Goal: Information Seeking & Learning: Learn about a topic

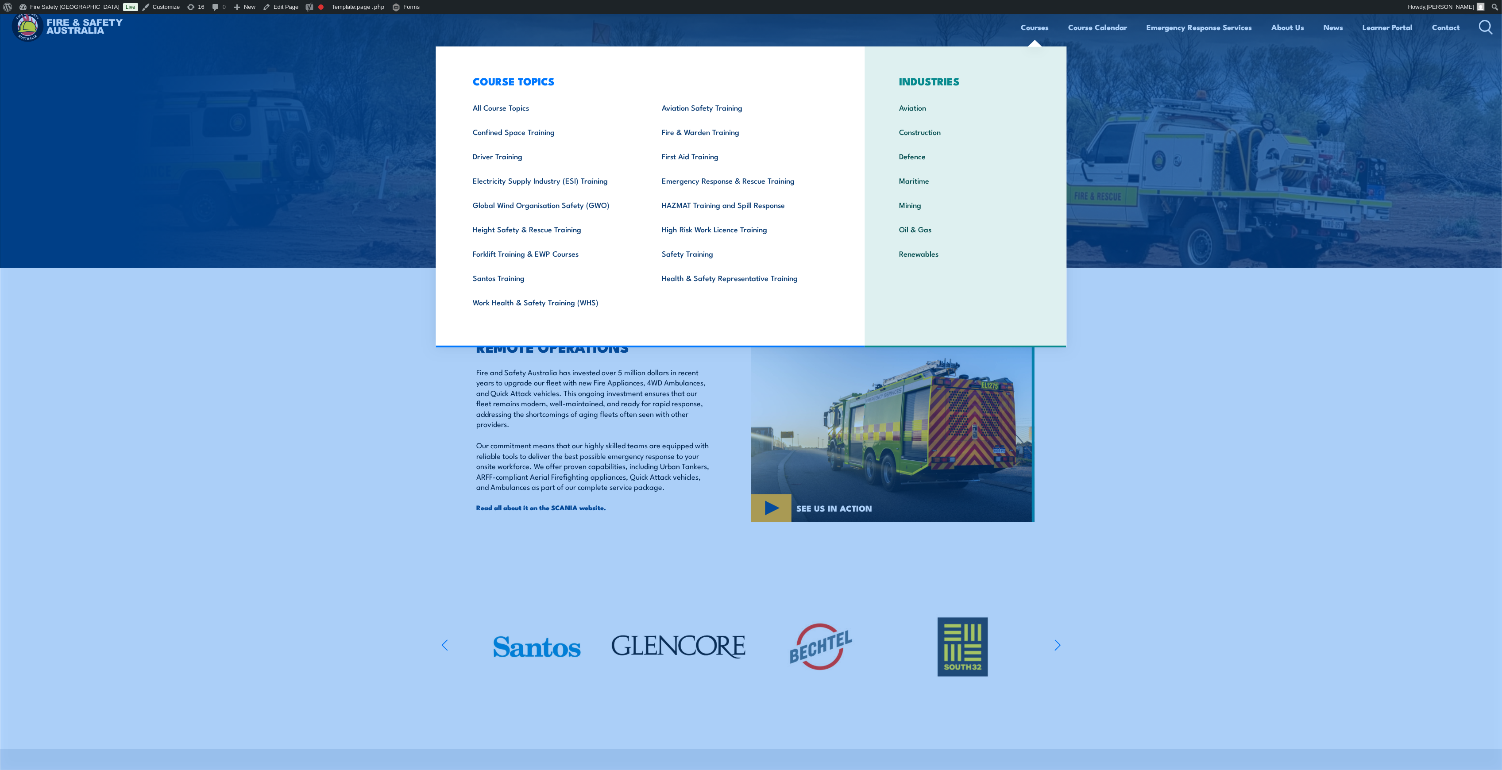
click at [1040, 27] on link "Courses" at bounding box center [1035, 26] width 28 height 23
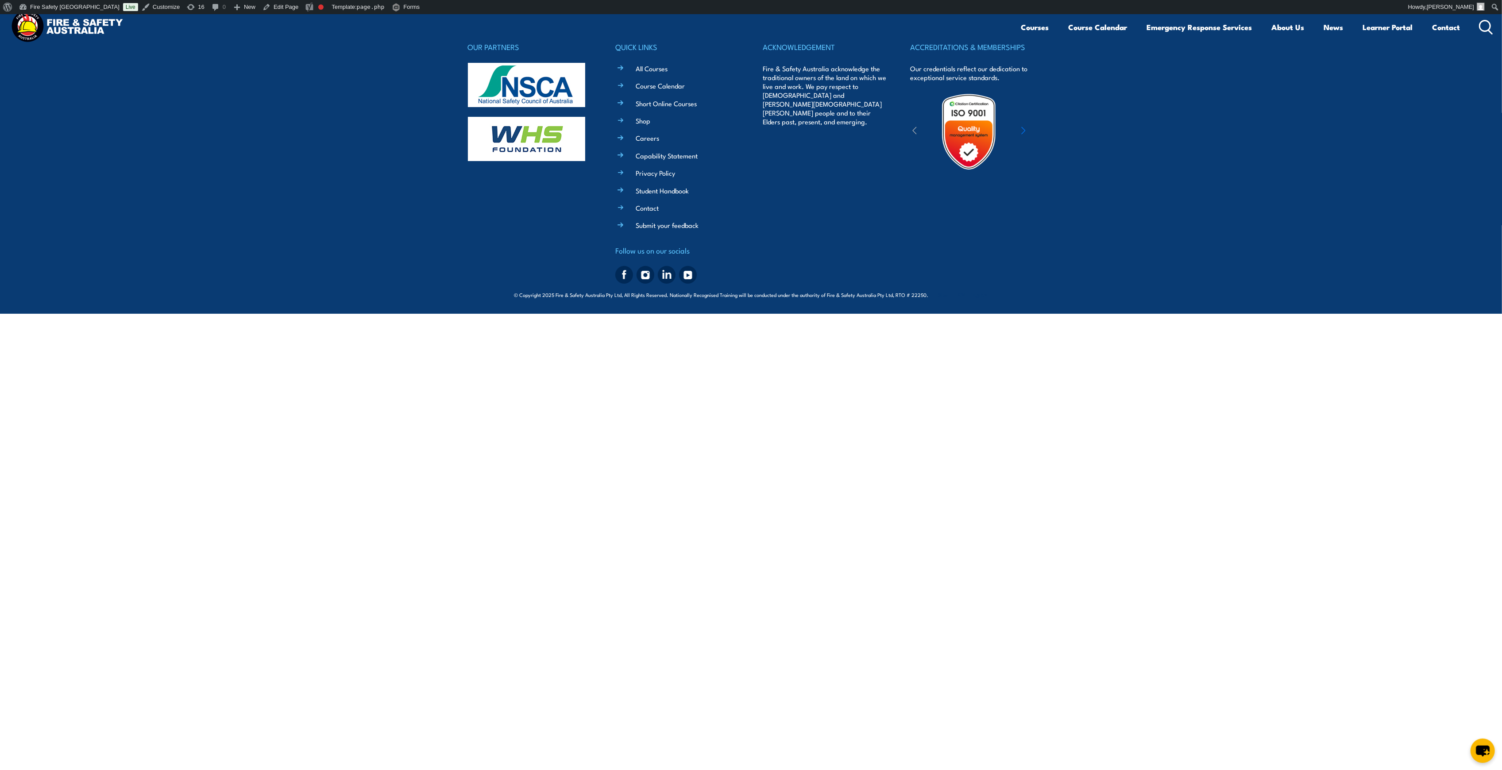
click at [38, 32] on img at bounding box center [67, 27] width 116 height 38
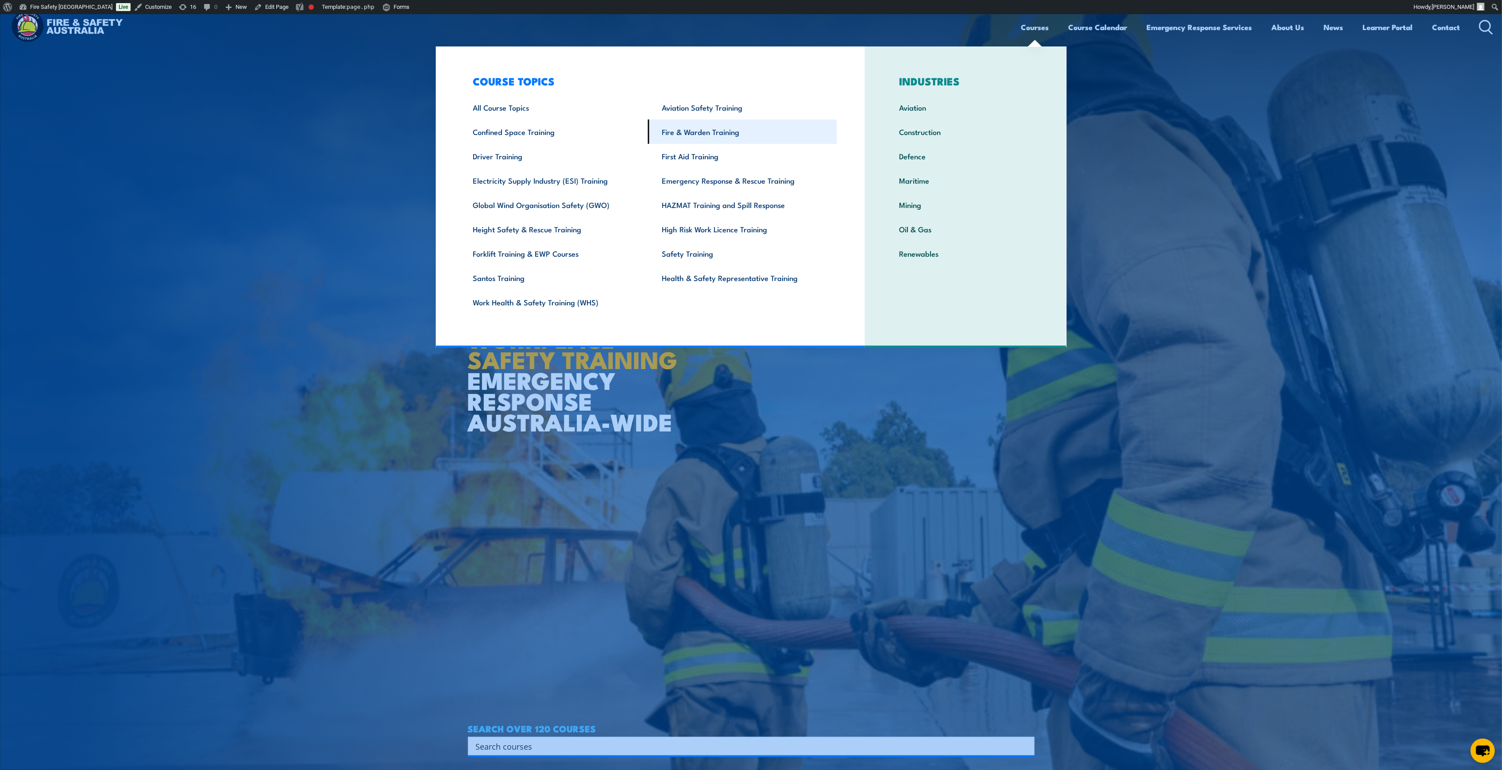
click at [696, 130] on link "Fire & Warden Training" at bounding box center [742, 132] width 189 height 24
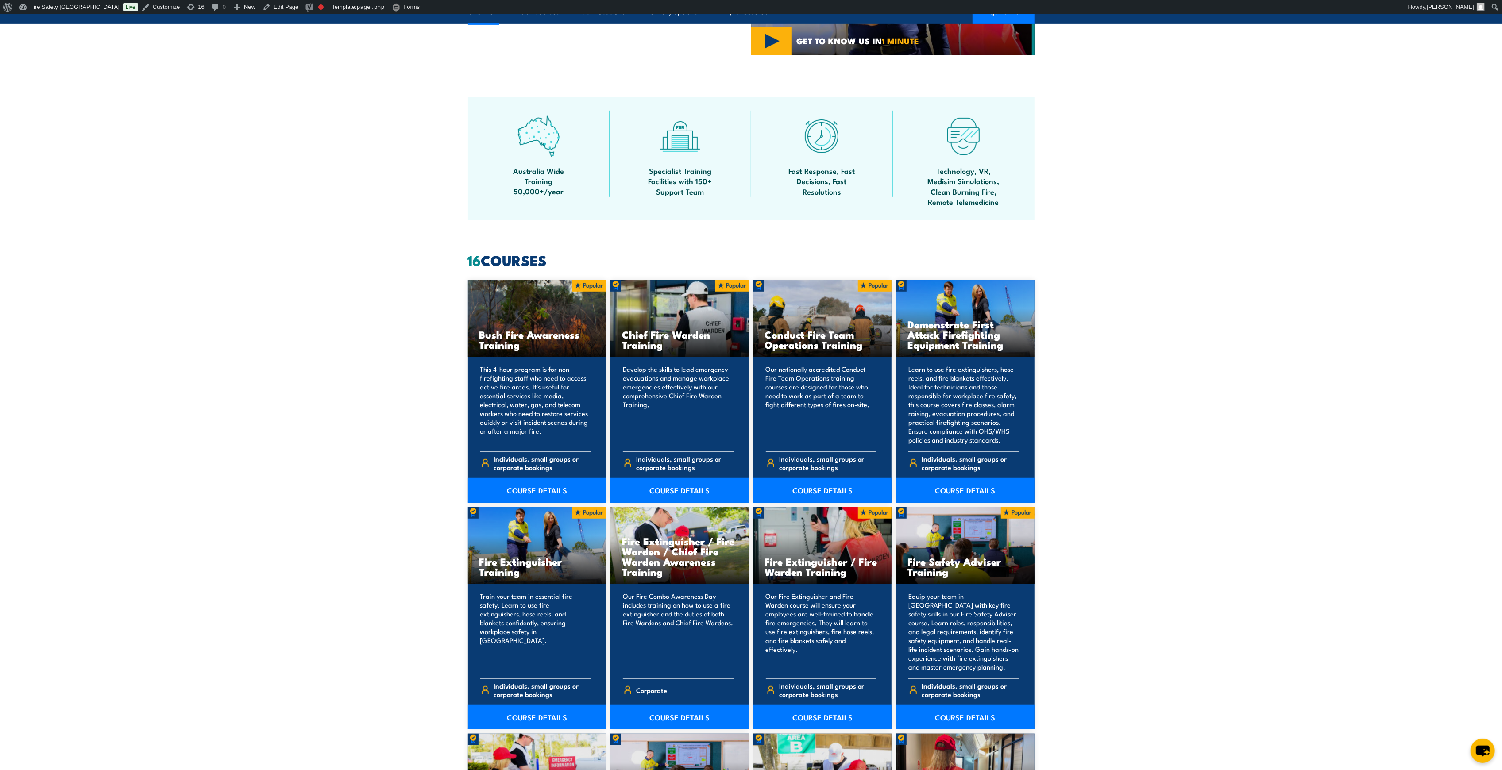
scroll to position [590, 0]
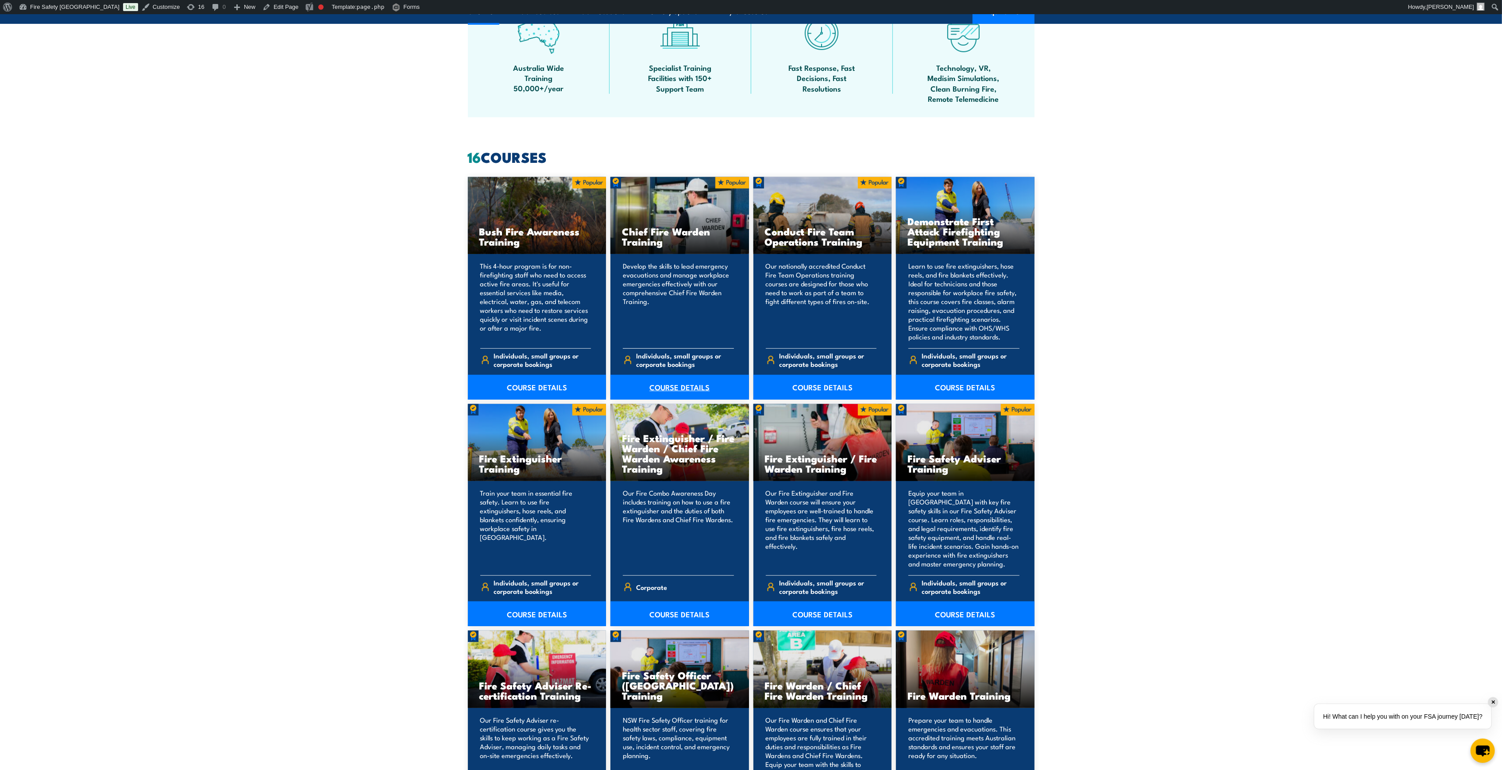
click at [664, 387] on link "COURSE DETAILS" at bounding box center [680, 387] width 139 height 25
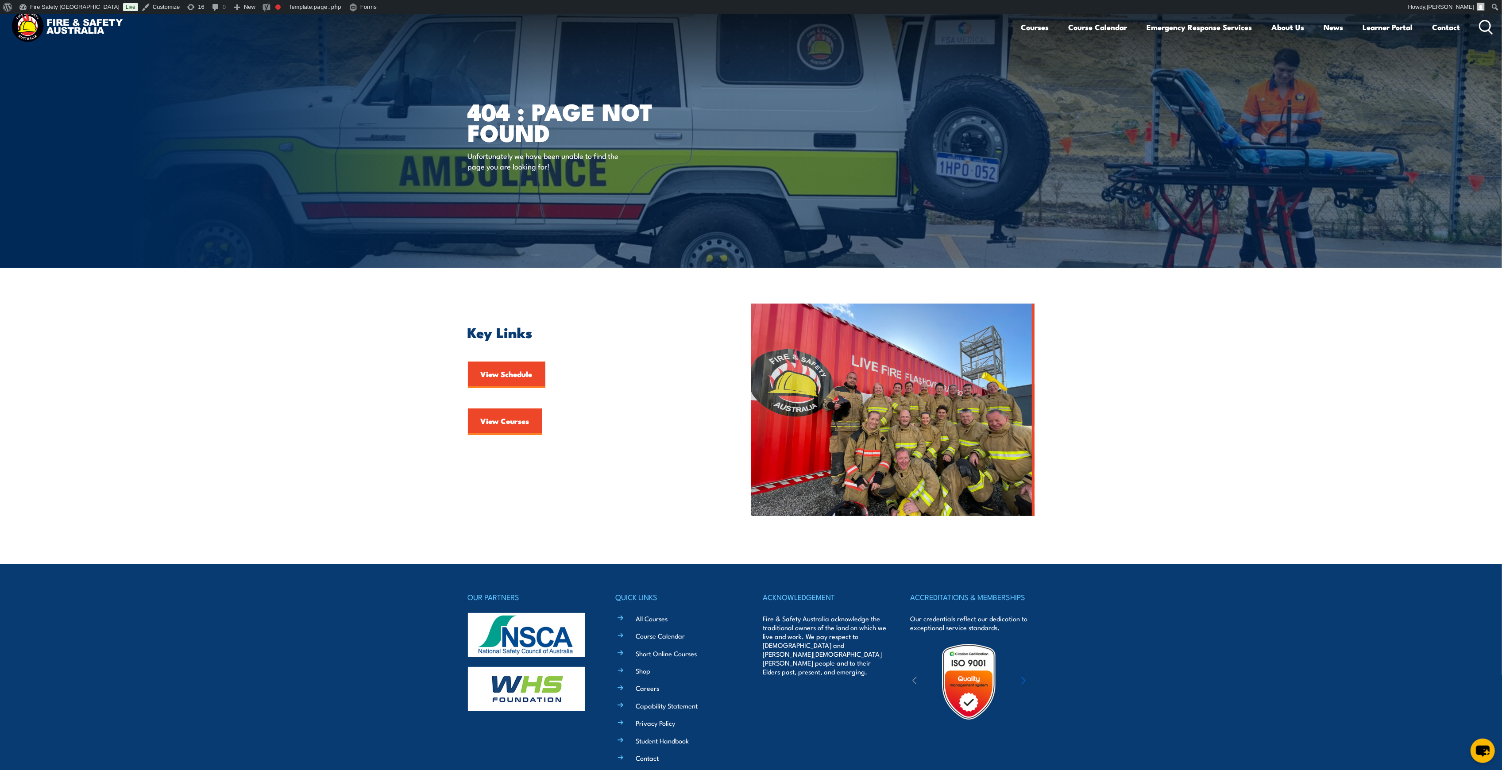
click at [317, 82] on img at bounding box center [751, 141] width 1502 height 254
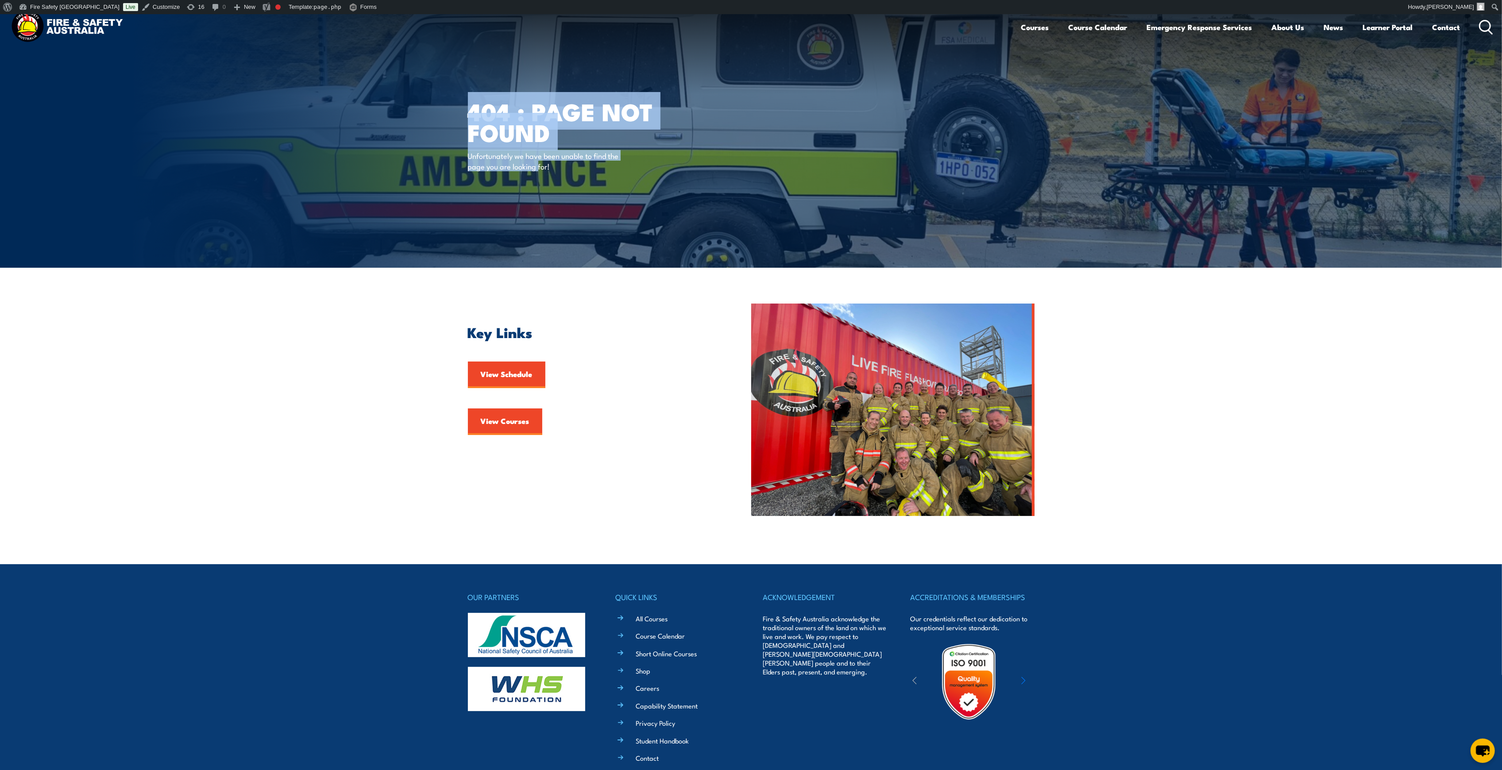
drag, startPoint x: 471, startPoint y: 112, endPoint x: 522, endPoint y: 224, distance: 123.2
click at [536, 240] on div "404 : Page Not Found Unfortunately we have been unable to find the page you are…" at bounding box center [577, 141] width 219 height 254
click at [372, 189] on img at bounding box center [751, 141] width 1502 height 254
click at [394, 108] on img at bounding box center [751, 141] width 1502 height 254
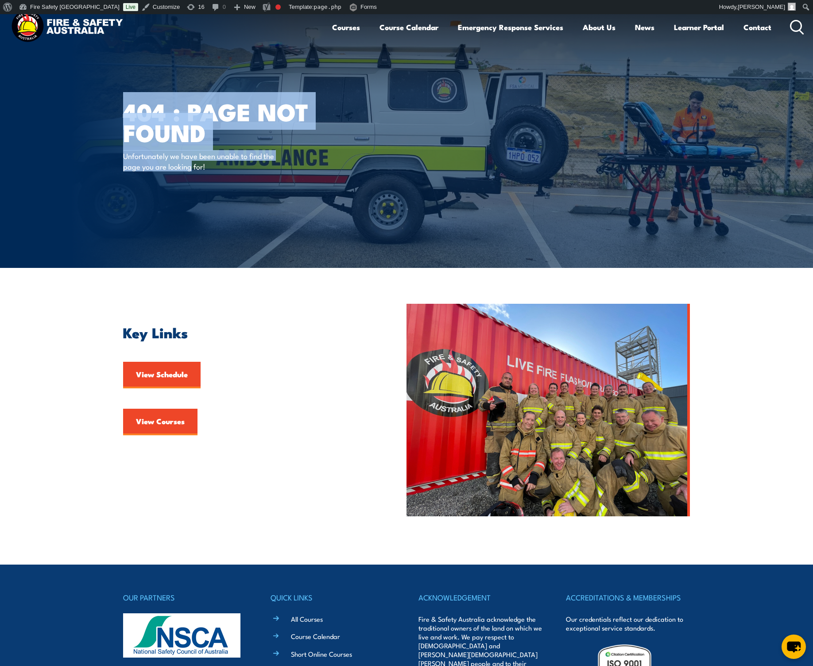
click at [253, 80] on div "404 : Page Not Found Unfortunately we have been unable to find the page you are…" at bounding box center [232, 141] width 219 height 254
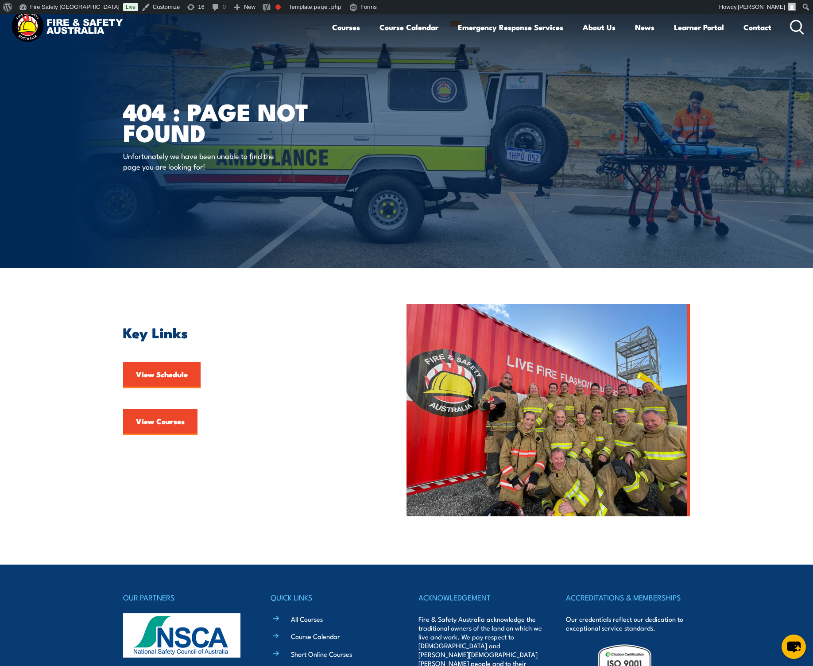
drag, startPoint x: 792, startPoint y: 357, endPoint x: 231, endPoint y: 137, distance: 602.5
click at [792, 357] on section "Key Links View Schedule View Courses" at bounding box center [406, 410] width 813 height 213
click at [391, 30] on link "Course Calendar" at bounding box center [408, 26] width 59 height 23
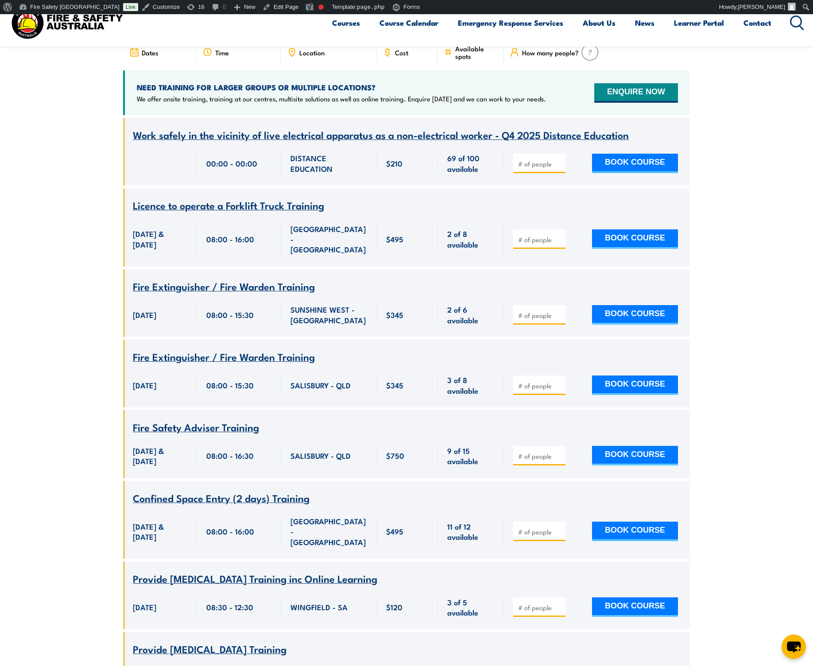
scroll to position [413, 0]
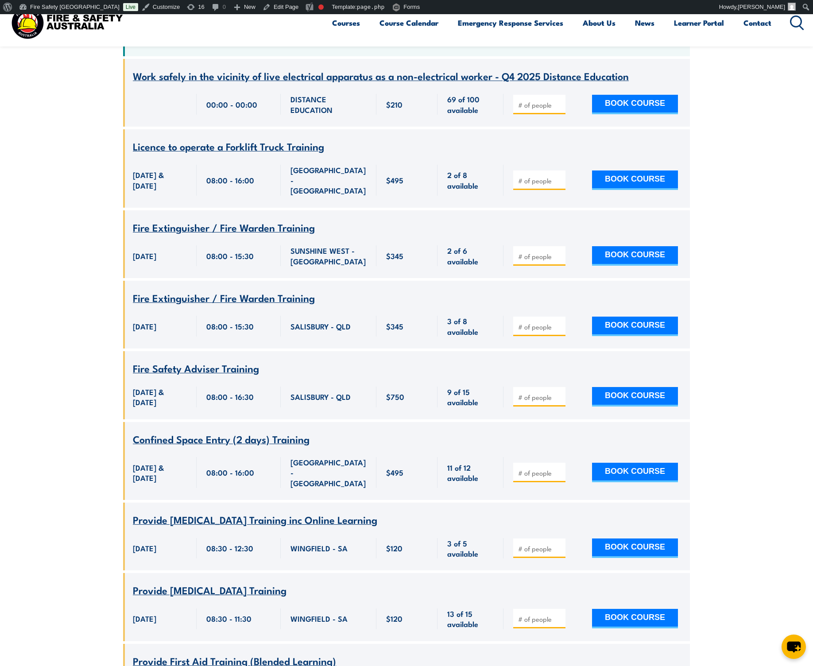
click at [205, 360] on span "Fire Safety Adviser Training" at bounding box center [196, 367] width 126 height 15
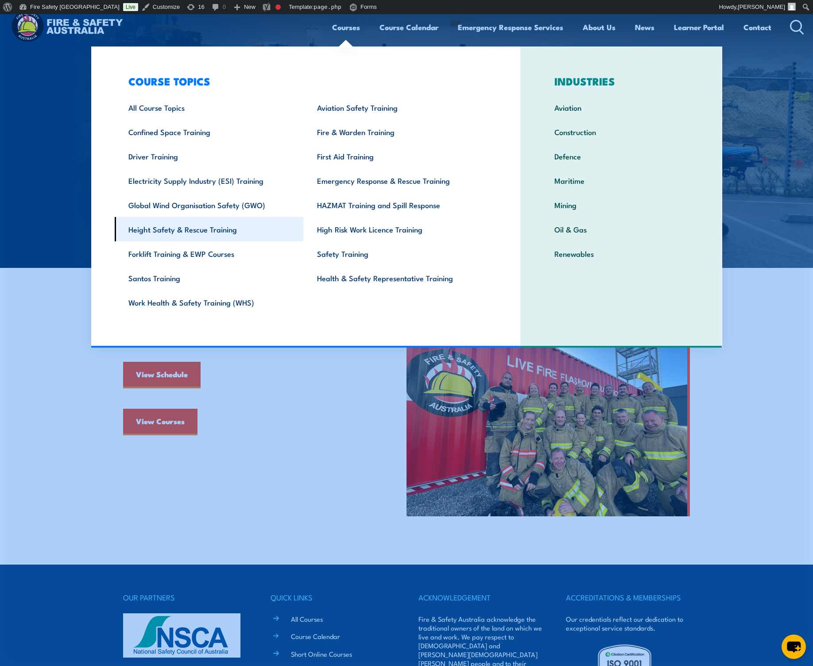
click at [149, 228] on link "Height Safety & Rescue Training" at bounding box center [209, 229] width 189 height 24
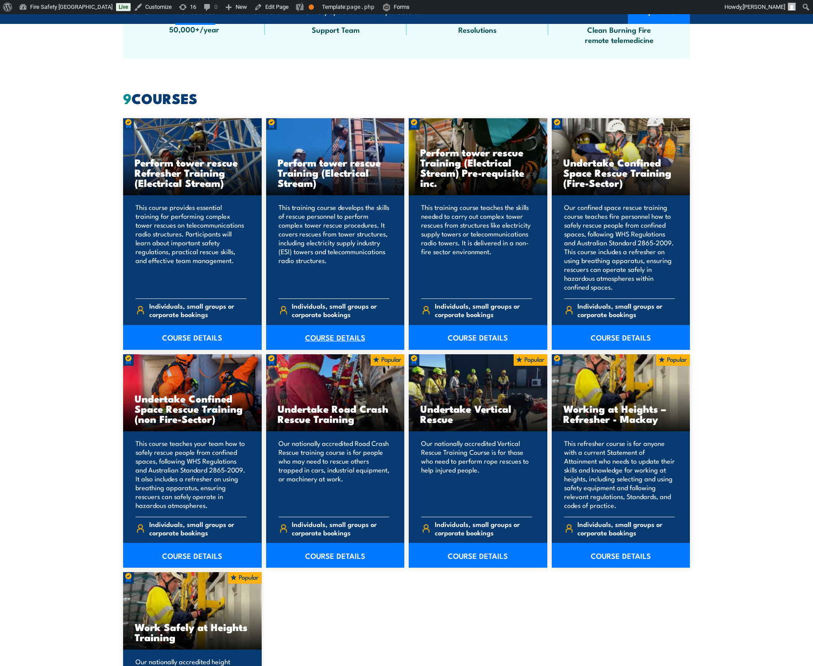
click at [346, 336] on link "COURSE DETAILS" at bounding box center [335, 337] width 139 height 25
